Goal: Task Accomplishment & Management: Manage account settings

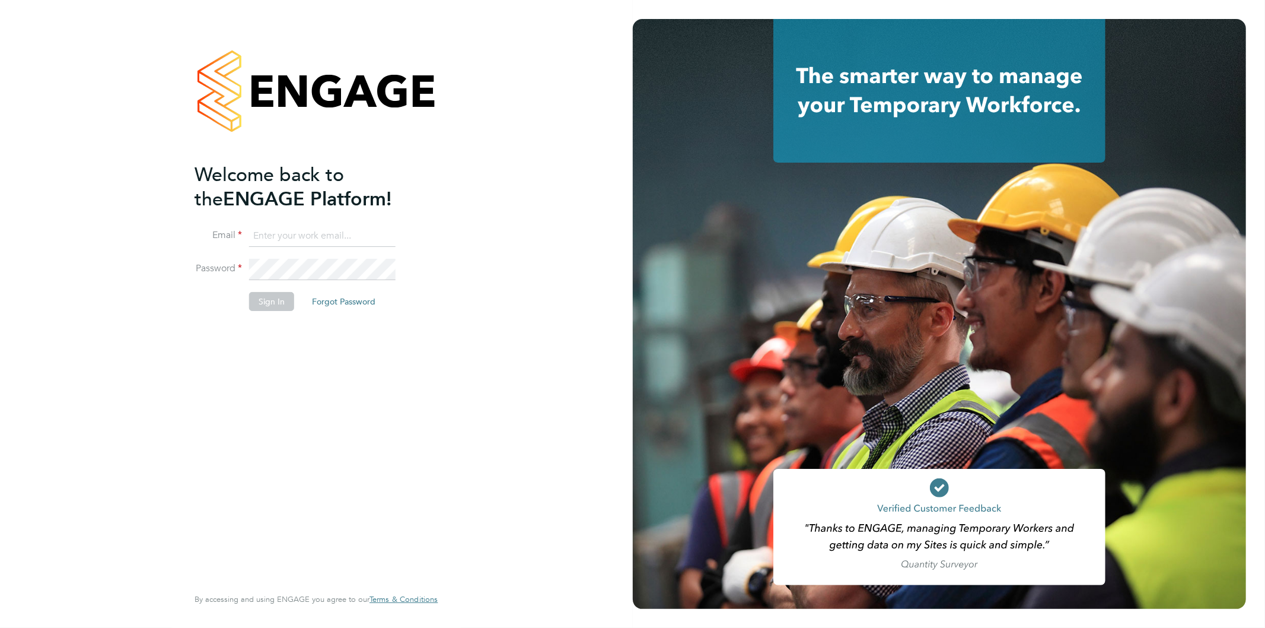
type input "bethan.parr@linearrecruitment.co.uk"
click at [186, 274] on div "Welcome back to the ENGAGE Platform! Email bethan.parr@linearrecruitment.co.uk …" at bounding box center [316, 314] width 291 height 628
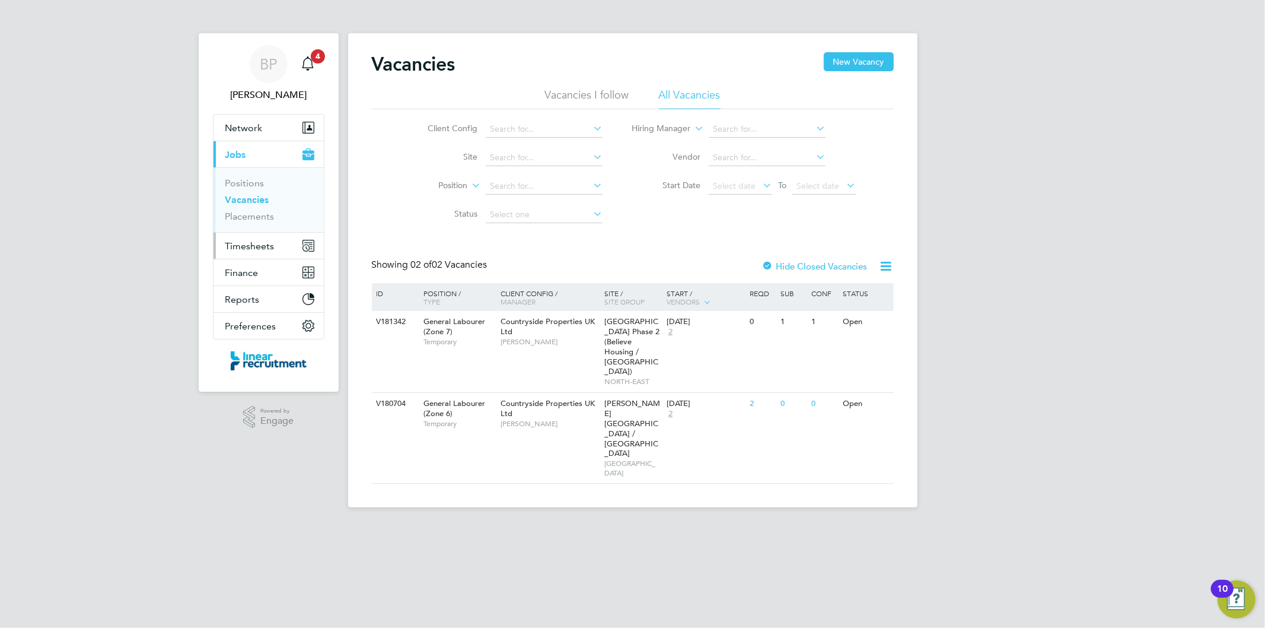
click at [234, 241] on span "Timesheets" at bounding box center [249, 245] width 49 height 11
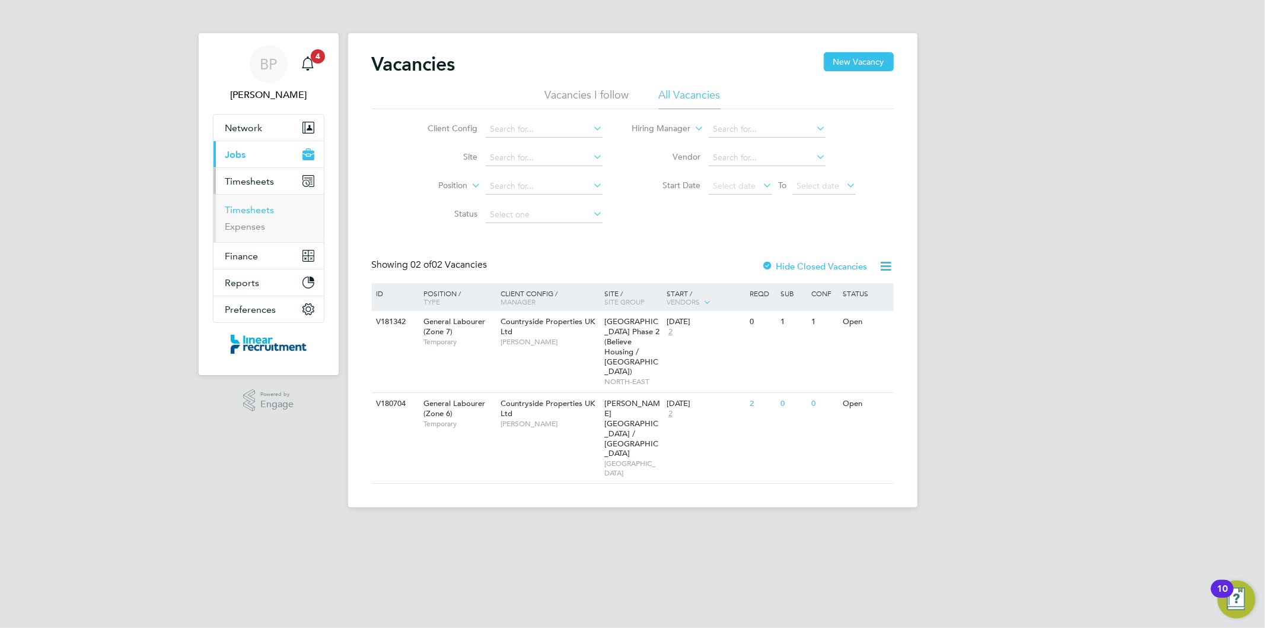
click at [263, 209] on link "Timesheets" at bounding box center [249, 209] width 49 height 11
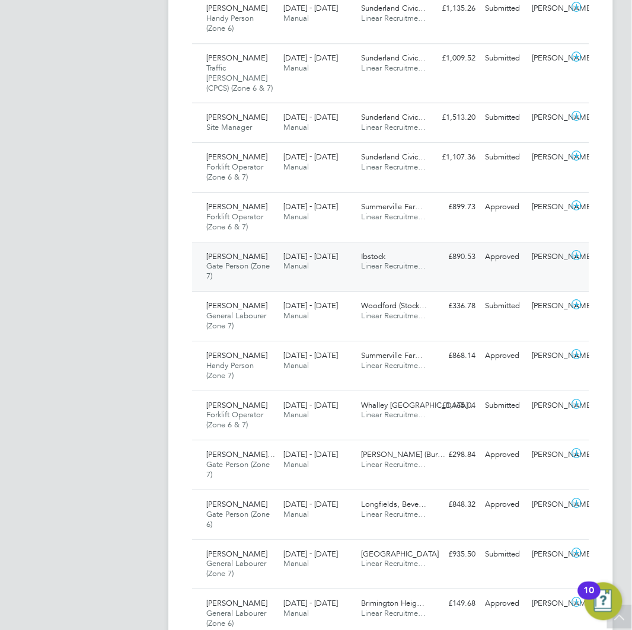
click at [241, 261] on span "Gate Person (Zone 7)" at bounding box center [237, 271] width 63 height 20
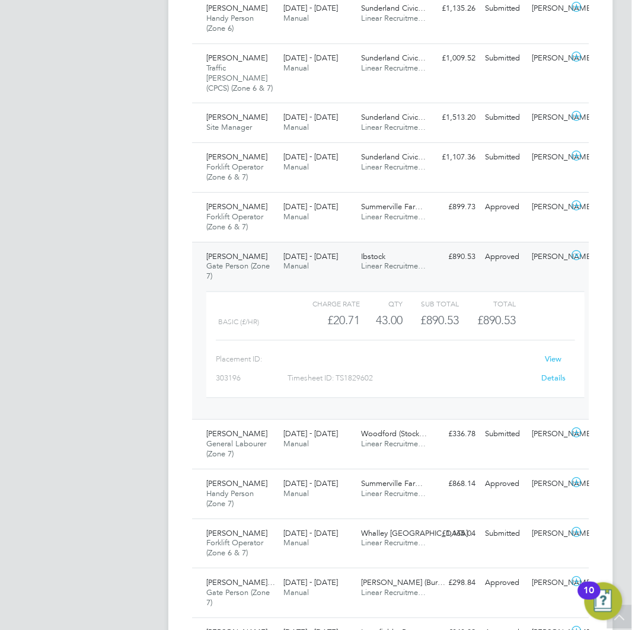
click at [560, 364] on link "View Details" at bounding box center [554, 368] width 24 height 29
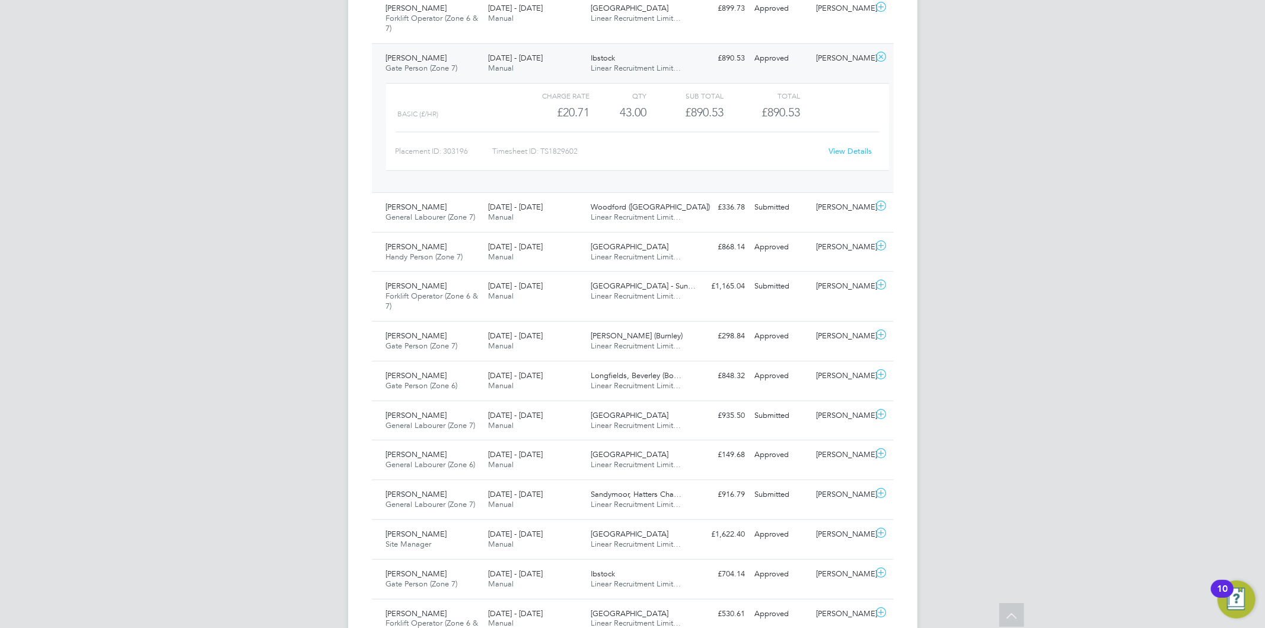
click at [1012, 178] on div "BP Bethan Parr Notifications 4 Applications: Network Team Members Businesses Si…" at bounding box center [632, 251] width 1265 height 1821
click at [579, 291] on div "22 - 28 Sep 2025 Manual" at bounding box center [534, 291] width 103 height 30
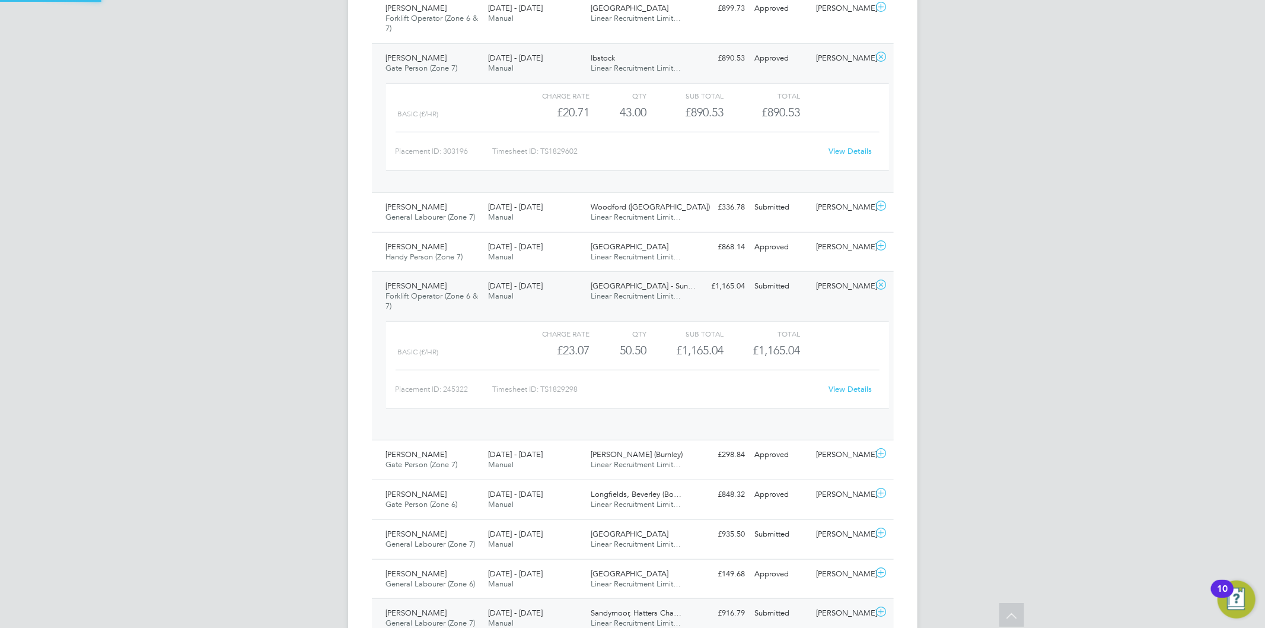
scroll to position [20, 116]
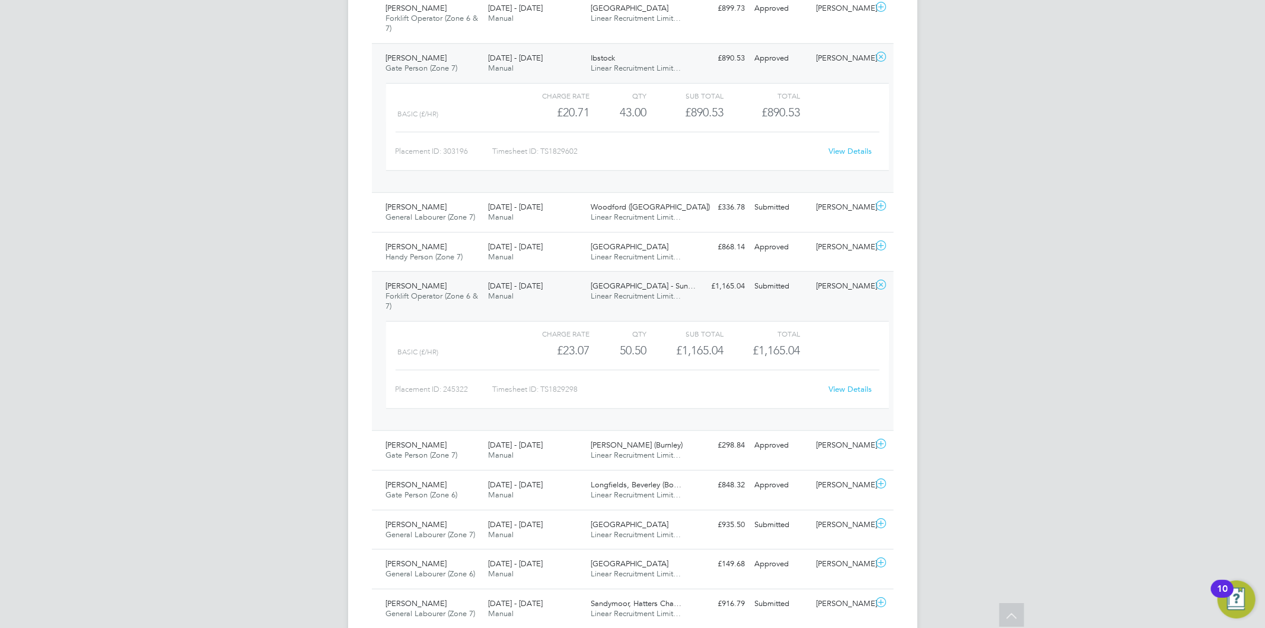
click at [954, 286] on div "BP Bethan Parr Notifications 4 Applications: Network Team Members Businesses Si…" at bounding box center [632, 306] width 1265 height 1931
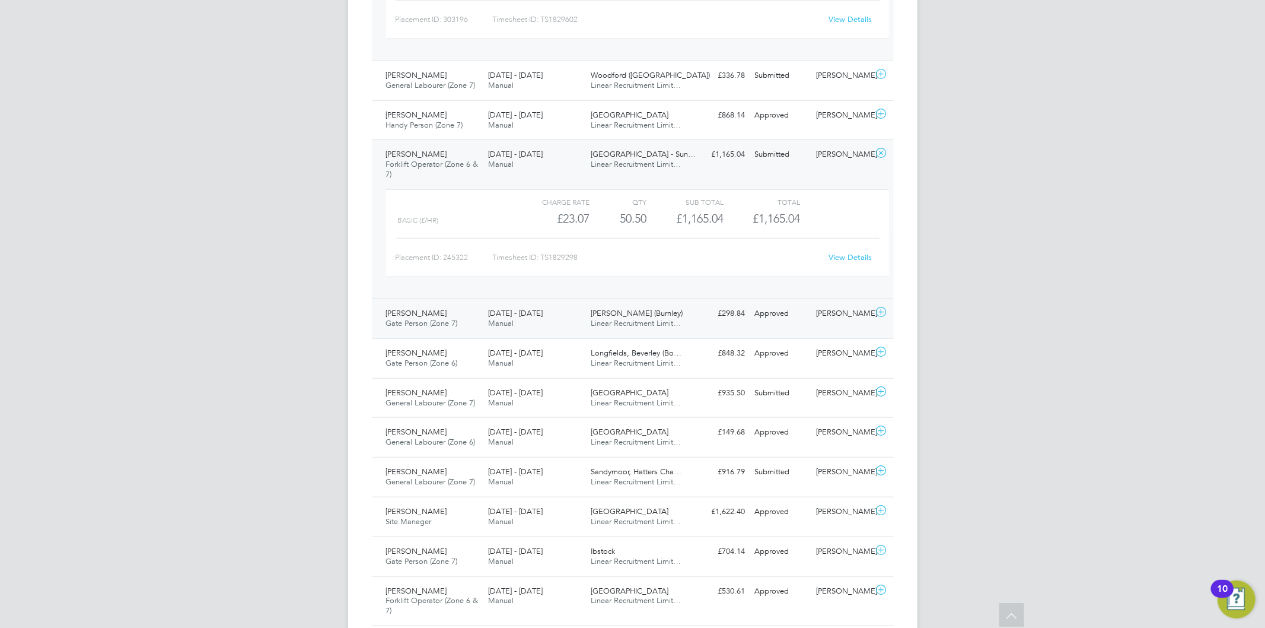
click at [706, 315] on div "£298.84 Approved" at bounding box center [720, 314] width 62 height 20
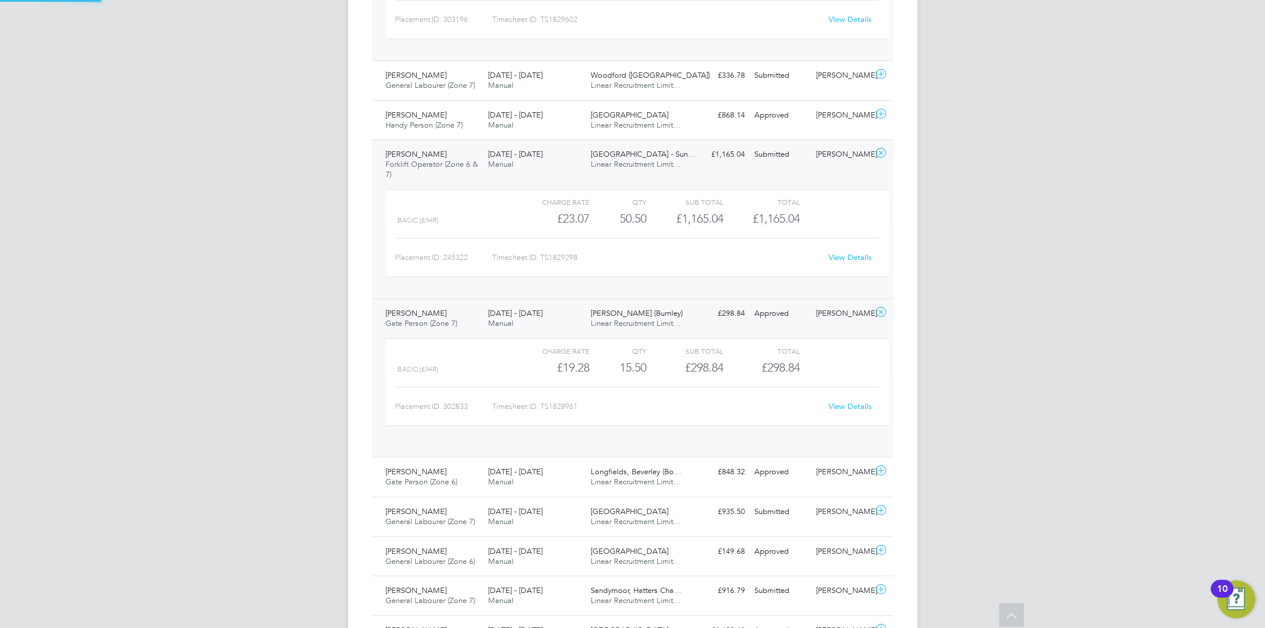
scroll to position [20, 116]
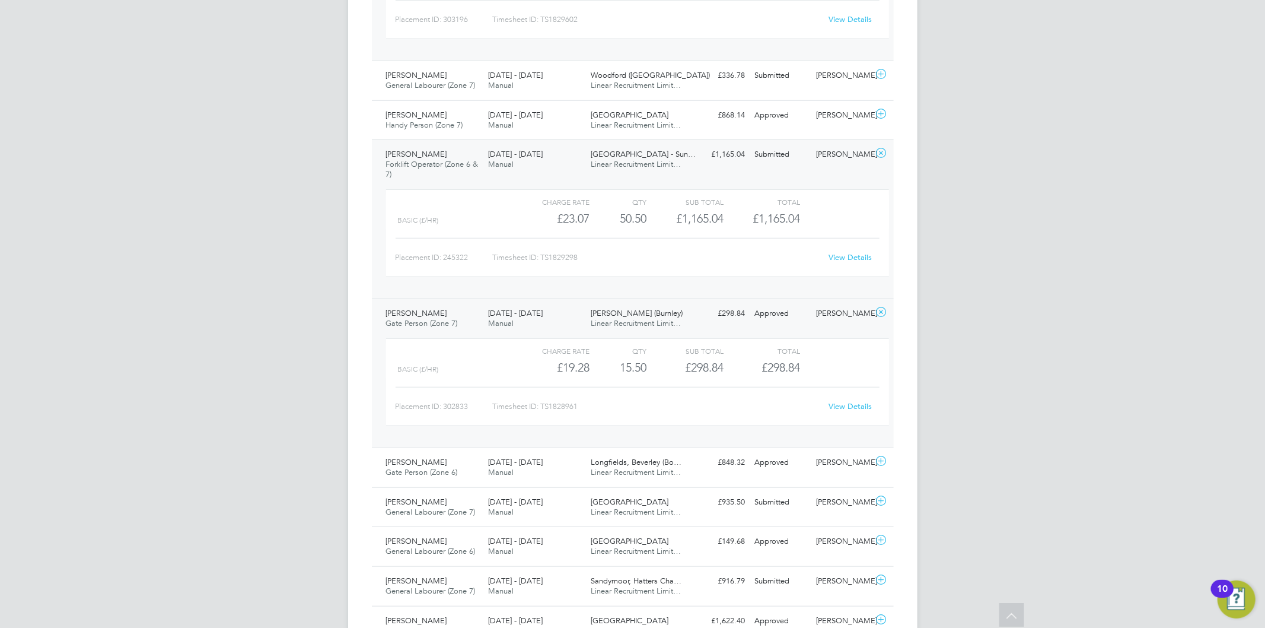
click at [863, 403] on link "View Details" at bounding box center [850, 406] width 43 height 10
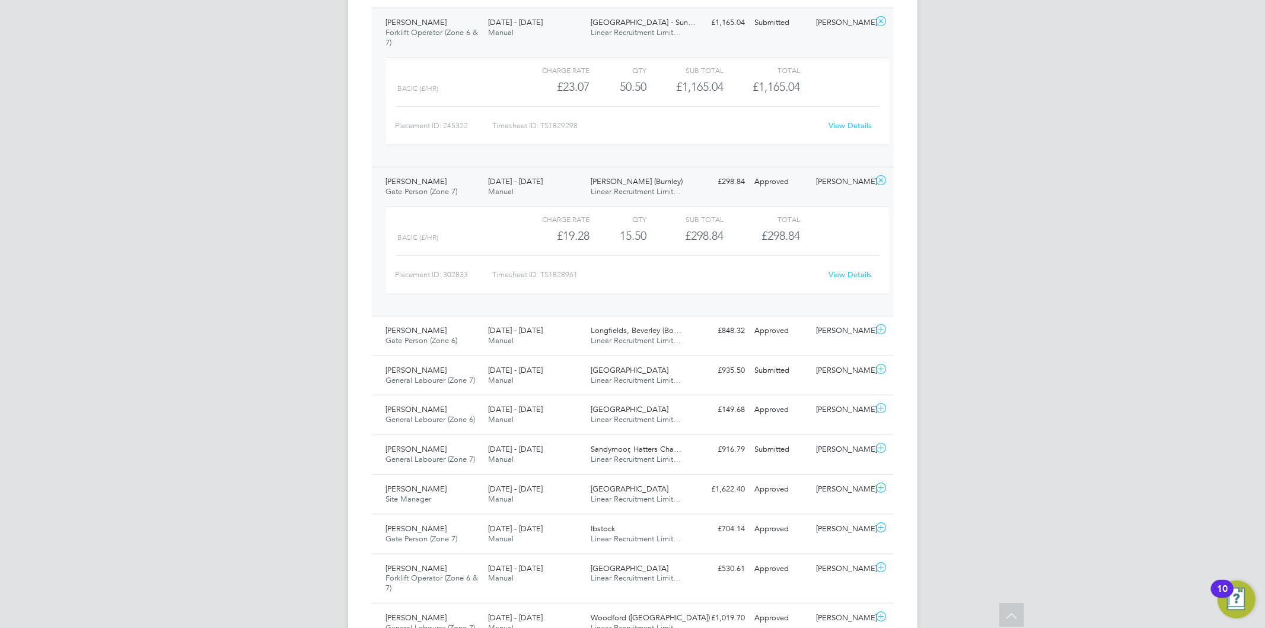
click at [1042, 241] on div "BP Bethan Parr Notifications 4 Applications: Network Team Members Businesses Si…" at bounding box center [632, 98] width 1265 height 2040
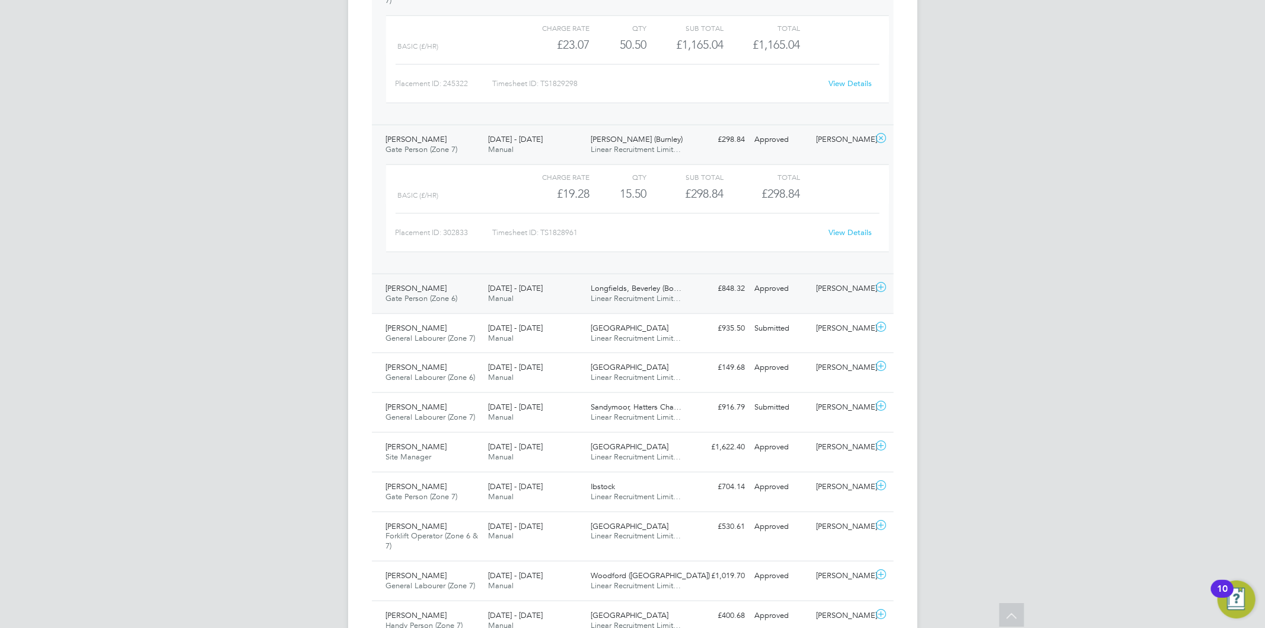
scroll to position [988, 0]
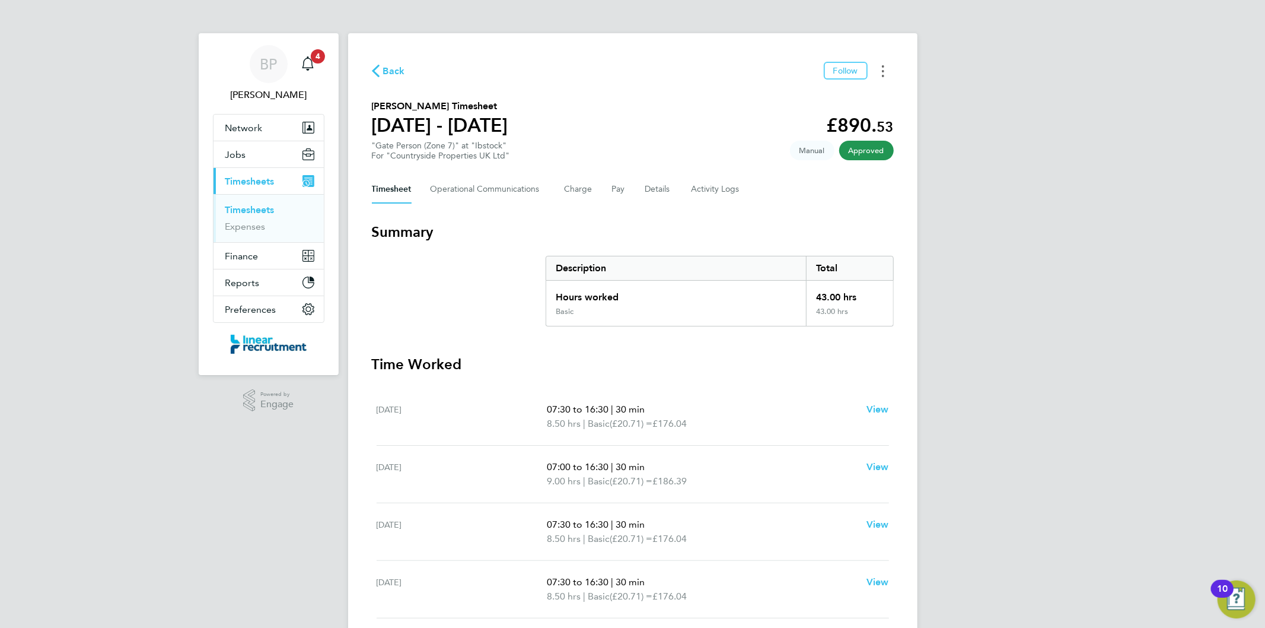
click at [632, 66] on button "Timesheets Menu" at bounding box center [882, 71] width 21 height 18
click at [632, 91] on link "Download timesheet" at bounding box center [822, 97] width 142 height 24
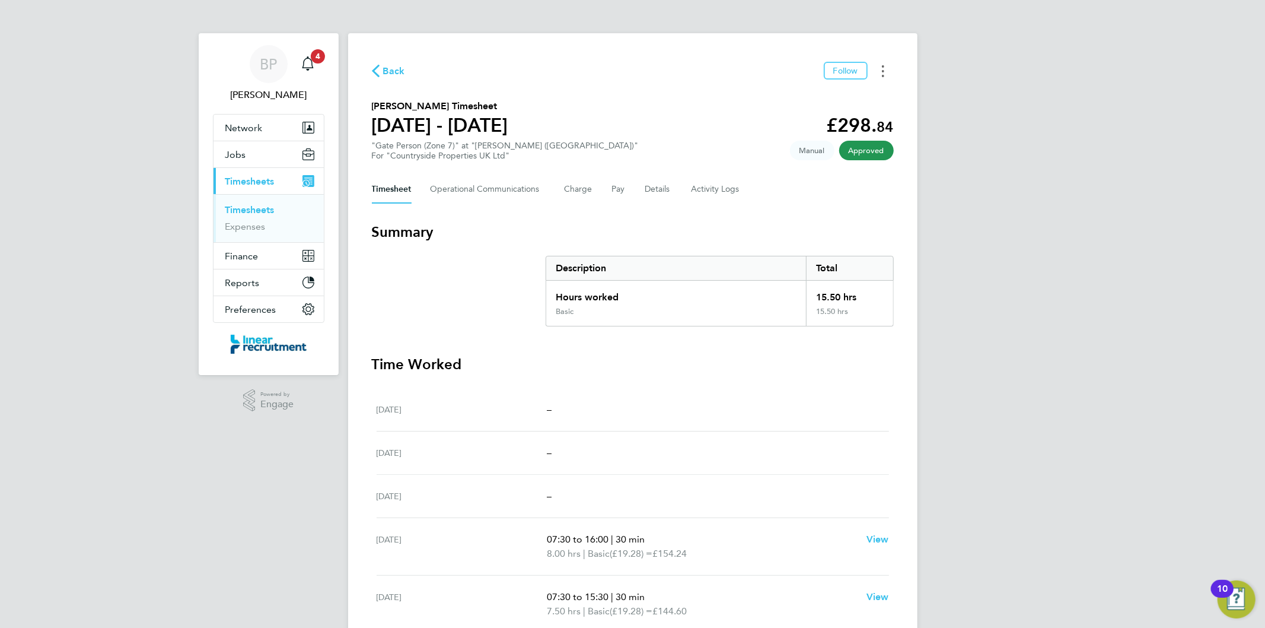
click at [881, 68] on button "Timesheets Menu" at bounding box center [882, 71] width 21 height 18
click at [855, 109] on link "Download timesheet" at bounding box center [822, 97] width 142 height 24
